Goal: Feedback & Contribution: Leave review/rating

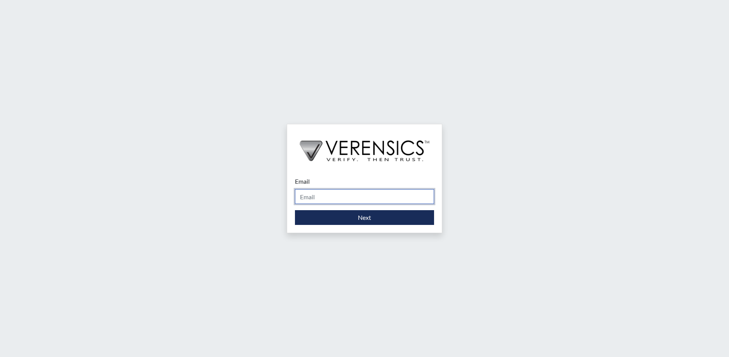
click at [326, 194] on input "Email" at bounding box center [364, 196] width 139 height 15
type input "[PERSON_NAME][EMAIL_ADDRESS][DOMAIN_NAME]"
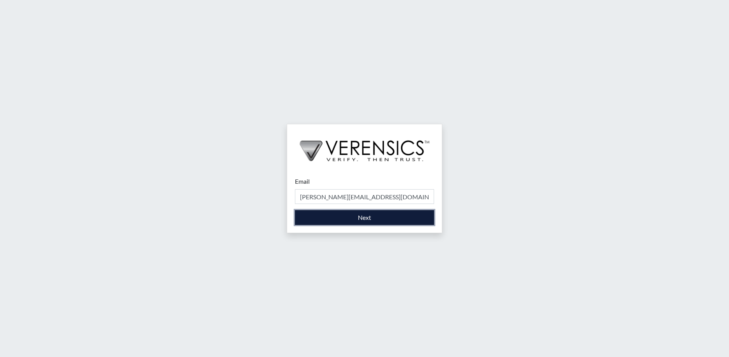
click at [357, 214] on button "Next" at bounding box center [364, 217] width 139 height 15
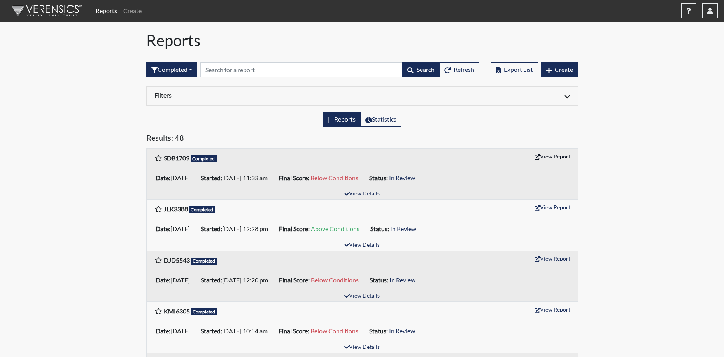
click at [551, 158] on button "View Report" at bounding box center [552, 156] width 43 height 12
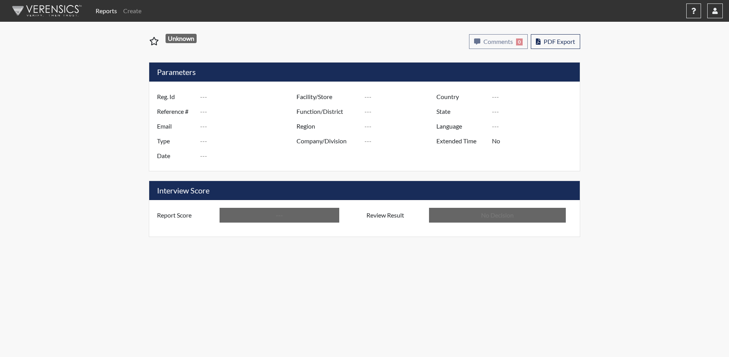
type input "SDB1709"
type input "50961"
type input "---"
type input "Corrections Pre-Employment"
type input "Aug 27, 2025"
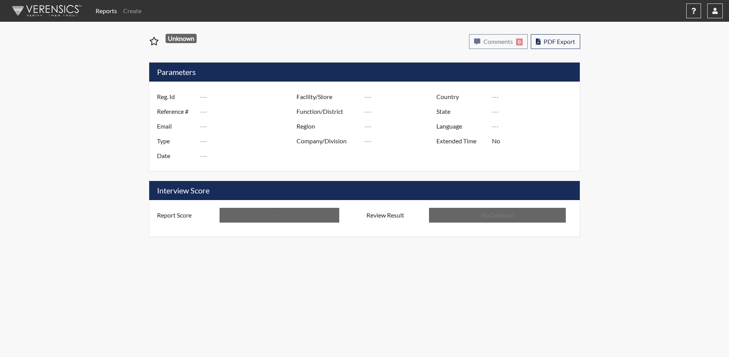
type input "[GEOGRAPHIC_DATA]"
type input "[US_STATE]"
type input "English"
type input "Below Conditions"
type input "In Review"
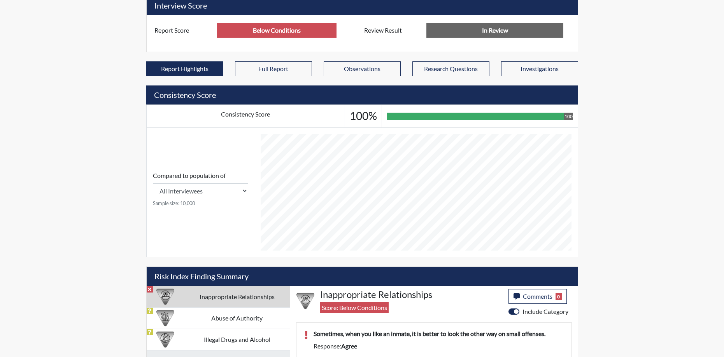
scroll to position [190, 0]
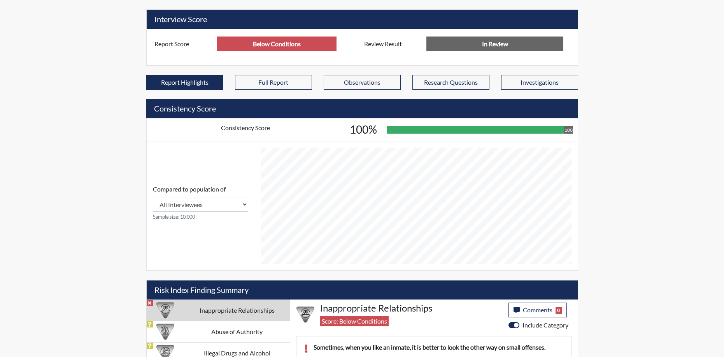
click at [208, 315] on td "Inappropriate Relationships" at bounding box center [236, 310] width 105 height 21
click at [358, 323] on span "Score: Below Conditions" at bounding box center [354, 321] width 68 height 10
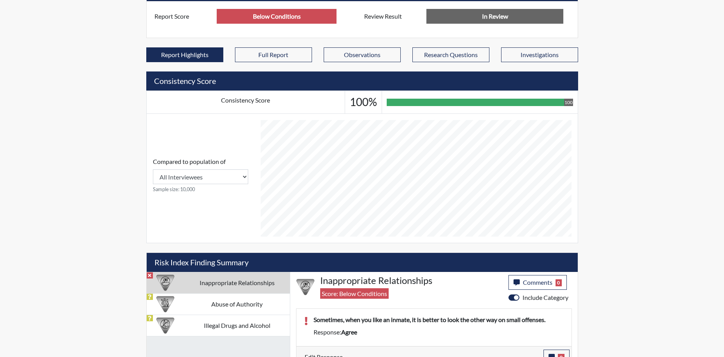
scroll to position [229, 0]
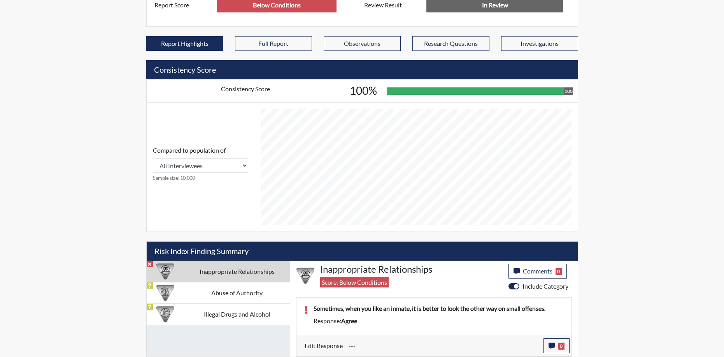
click at [408, 316] on div "Sometimes, when you like an inmate, it is better to look the other way on small…" at bounding box center [439, 310] width 262 height 12
click at [549, 347] on icon "button" at bounding box center [551, 346] width 6 height 6
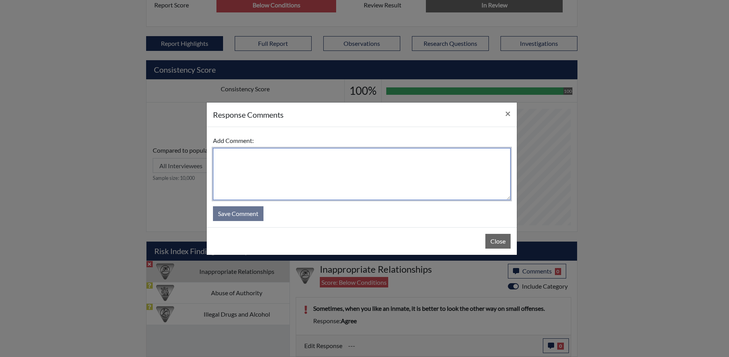
click at [271, 175] on textarea at bounding box center [362, 174] width 298 height 52
click at [252, 166] on textarea at bounding box center [362, 174] width 298 height 52
type textarea "I disagree."
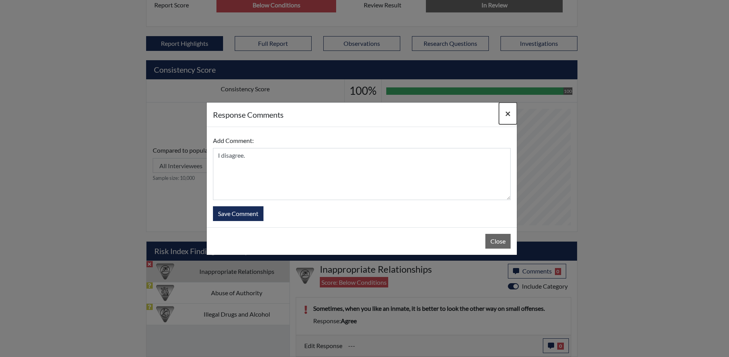
click at [509, 115] on span "×" at bounding box center [507, 113] width 5 height 11
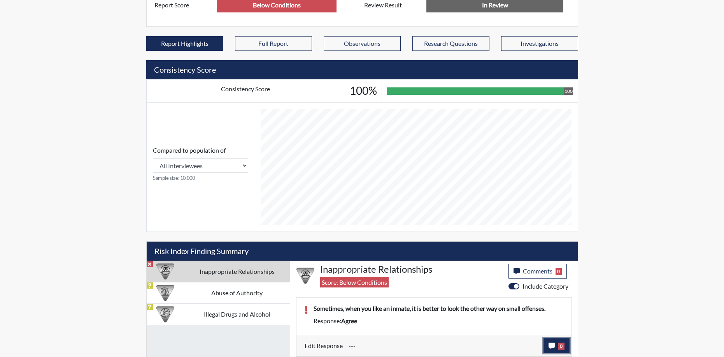
click at [554, 347] on icon "button" at bounding box center [551, 346] width 6 height 6
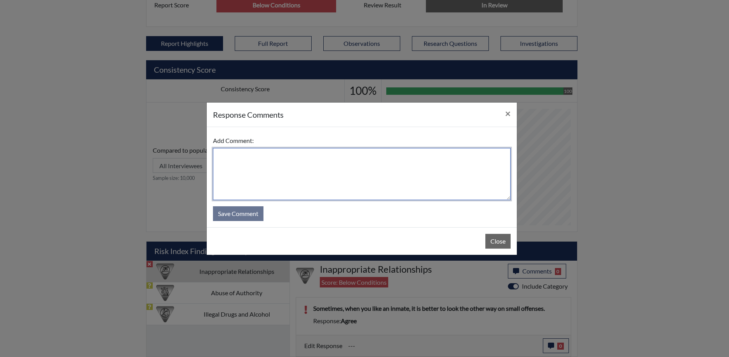
click at [235, 161] on textarea at bounding box center [362, 174] width 298 height 52
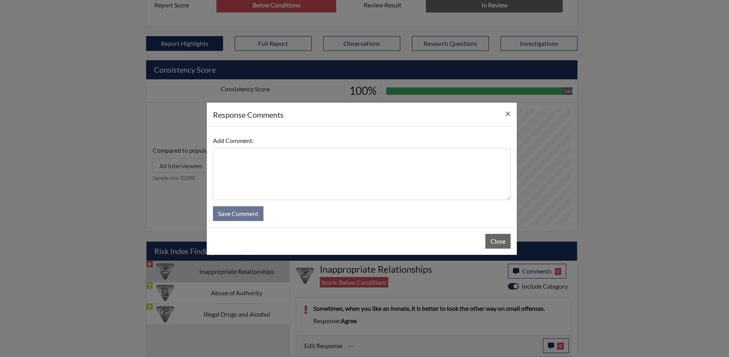
click at [629, 257] on div "response Comments × Add Comment: Save Comment Close" at bounding box center [364, 178] width 729 height 357
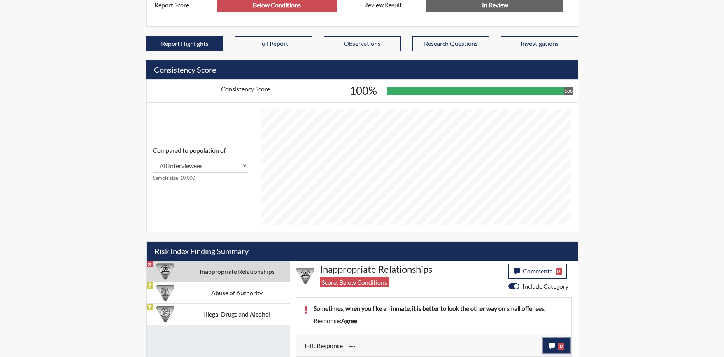
click at [551, 349] on button "0" at bounding box center [556, 346] width 26 height 15
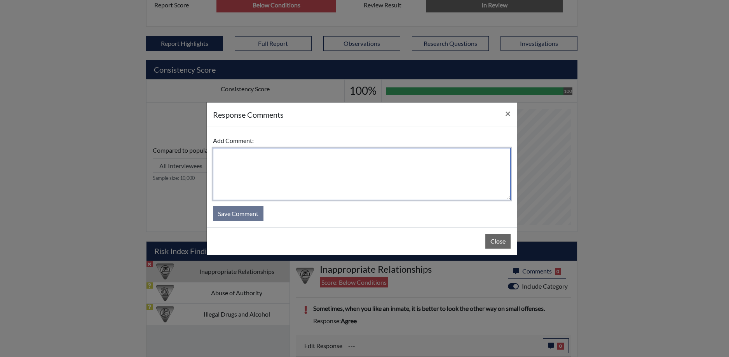
click at [296, 158] on textarea at bounding box center [362, 174] width 298 height 52
click at [344, 156] on textarea "I disagree. When you like an inmate, it is beet" at bounding box center [362, 174] width 298 height 52
drag, startPoint x: 317, startPoint y: 157, endPoint x: 246, endPoint y: 159, distance: 70.4
click at [246, 159] on textarea "I disagree. When you like an inmate, it is not better to look the other way on …" at bounding box center [362, 174] width 298 height 52
type textarea "I disagree. It is not better to look the other way on small offenses"
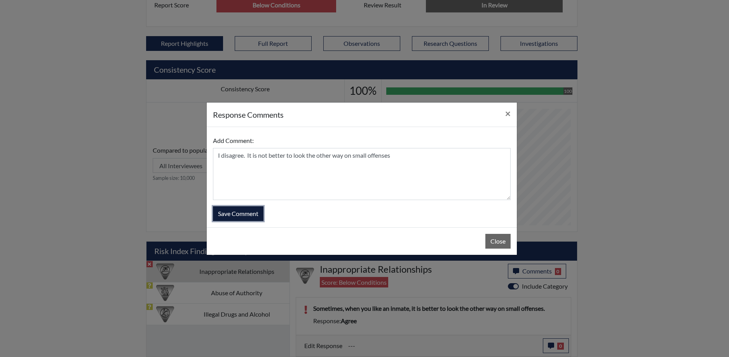
click at [242, 215] on button "Save Comment" at bounding box center [238, 213] width 51 height 15
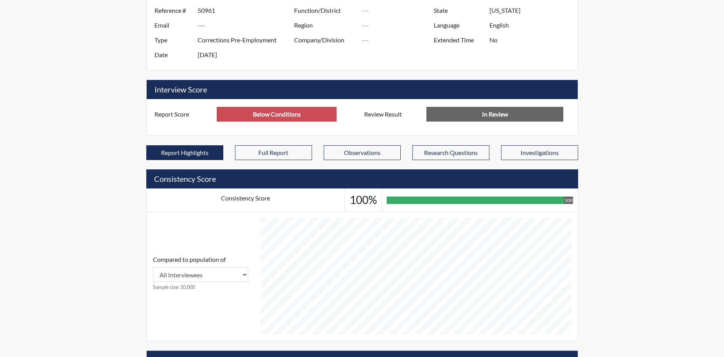
scroll to position [0, 0]
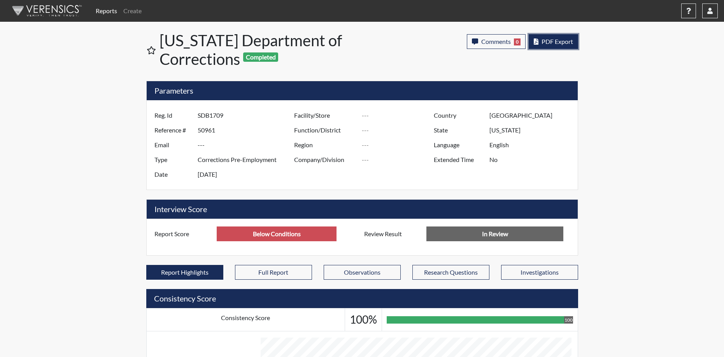
click at [557, 45] on button "PDF Export" at bounding box center [552, 41] width 49 height 15
click at [553, 44] on span "PDF Export" at bounding box center [556, 41] width 31 height 7
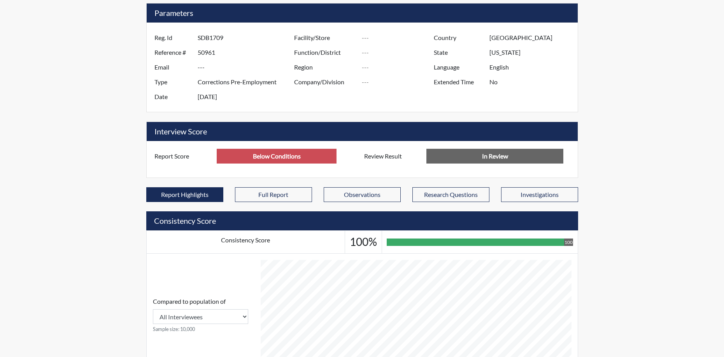
scroll to position [388693, 388499]
